Goal: Find specific page/section: Find specific page/section

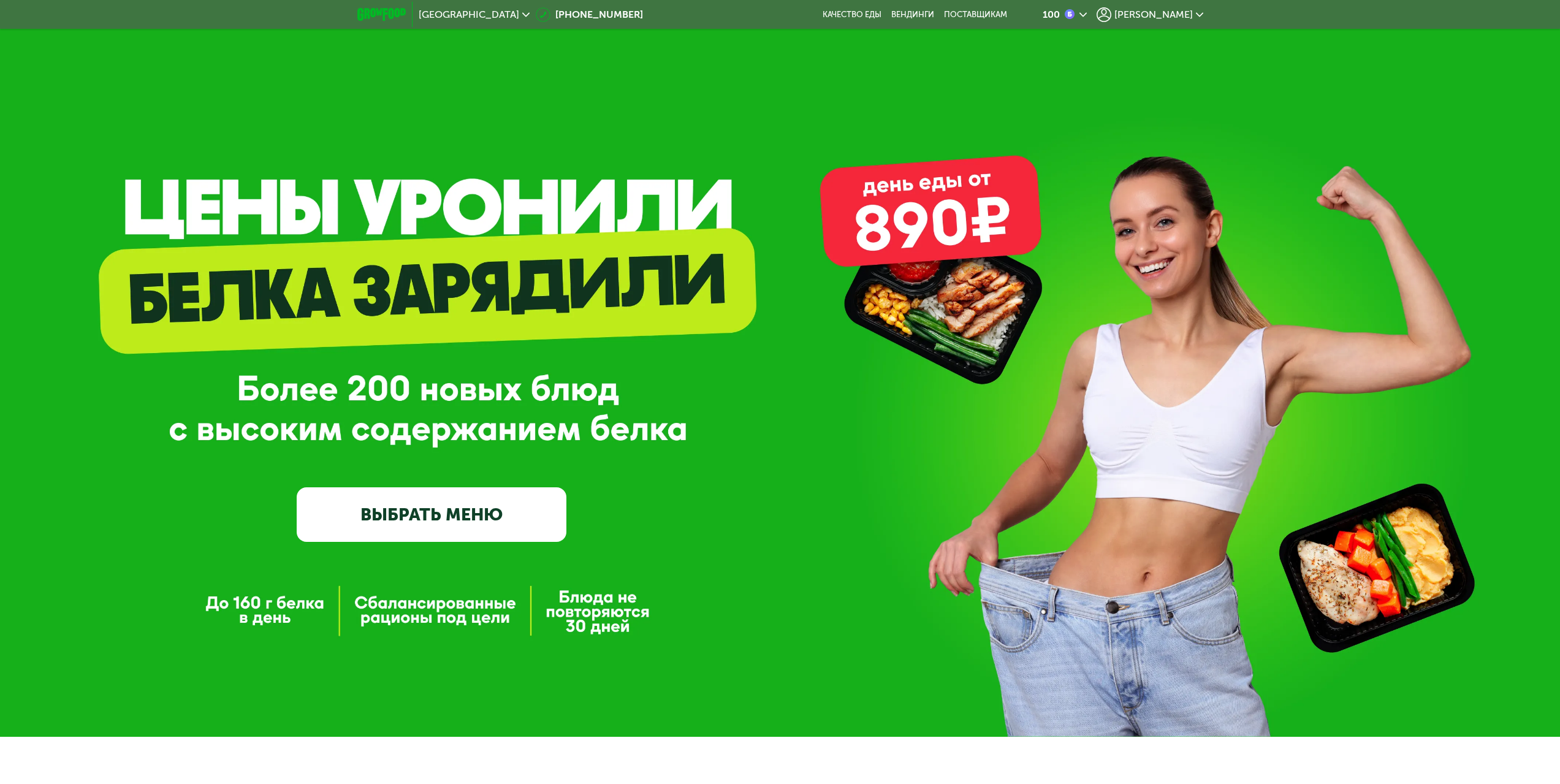
click at [1192, 8] on div "[PERSON_NAME]" at bounding box center [1149, 14] width 107 height 14
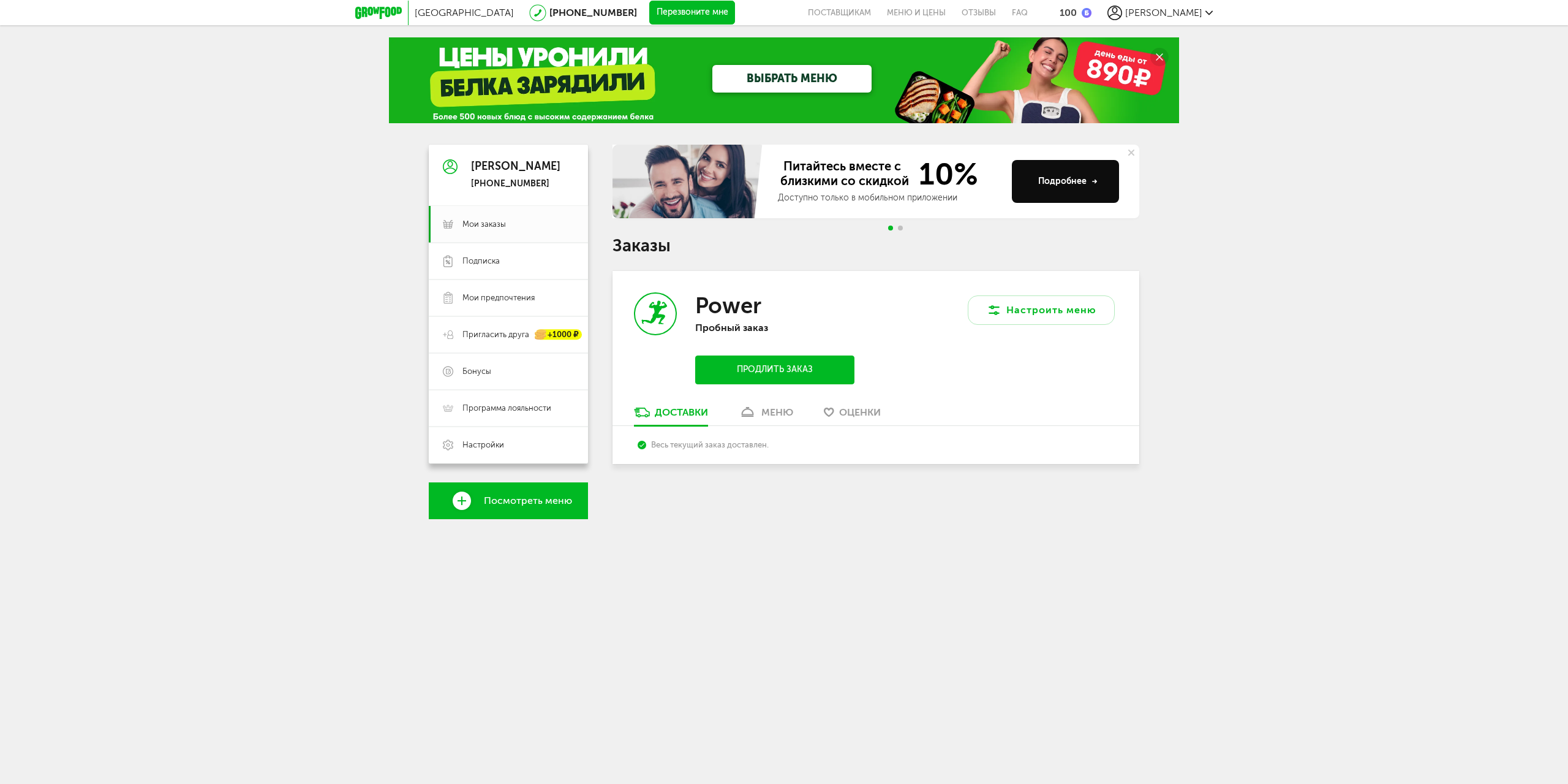
click at [765, 411] on div "меню" at bounding box center [777, 412] width 32 height 12
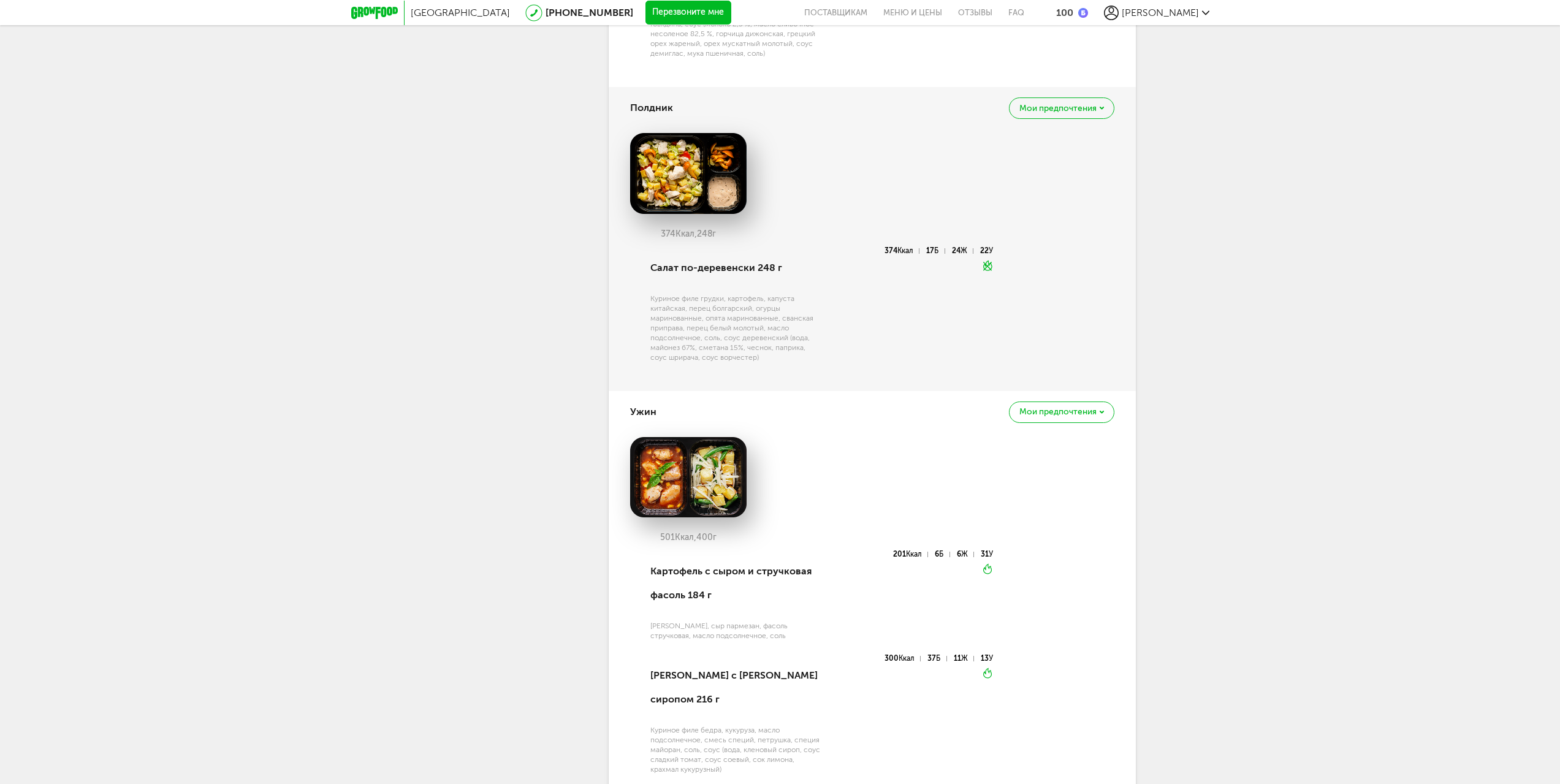
scroll to position [1706, 0]
